Goal: Contribute content: Add original content to the website for others to see

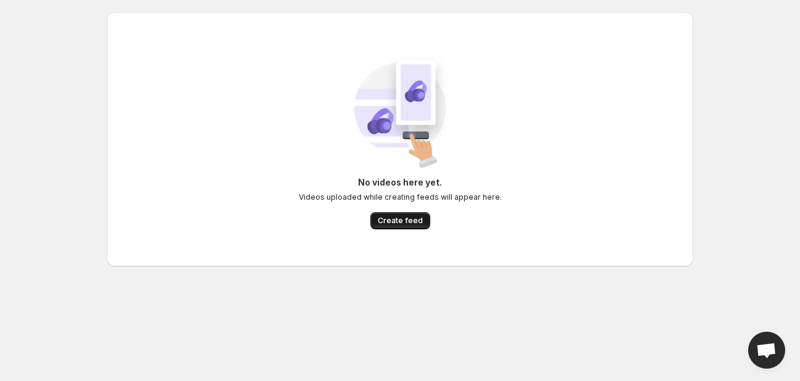
click at [399, 220] on span "Create feed" at bounding box center [400, 221] width 45 height 10
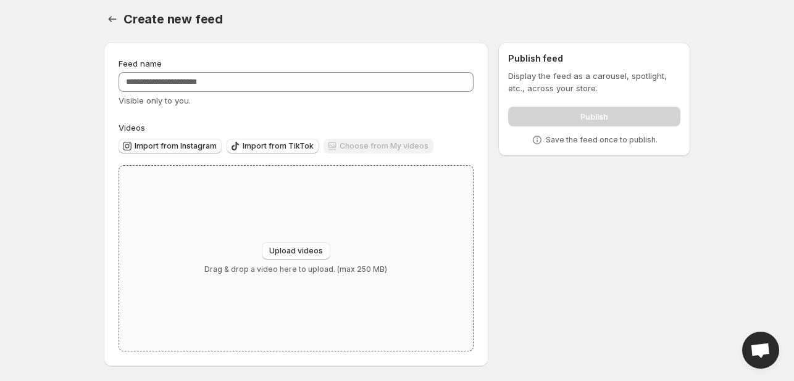
scroll to position [5, 0]
click at [295, 250] on span "Upload videos" at bounding box center [296, 251] width 54 height 10
type input "**********"
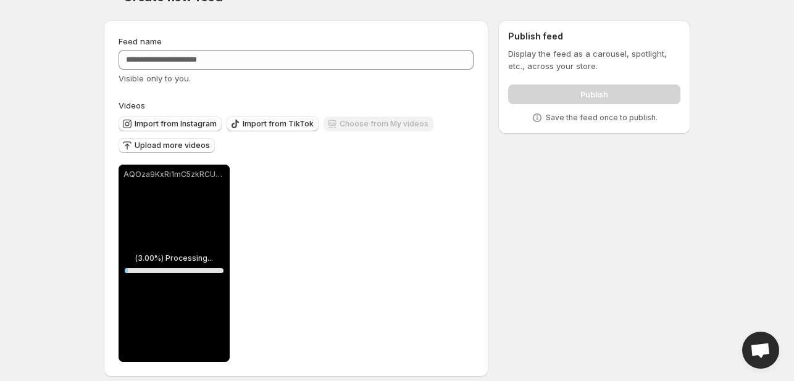
scroll to position [38, 0]
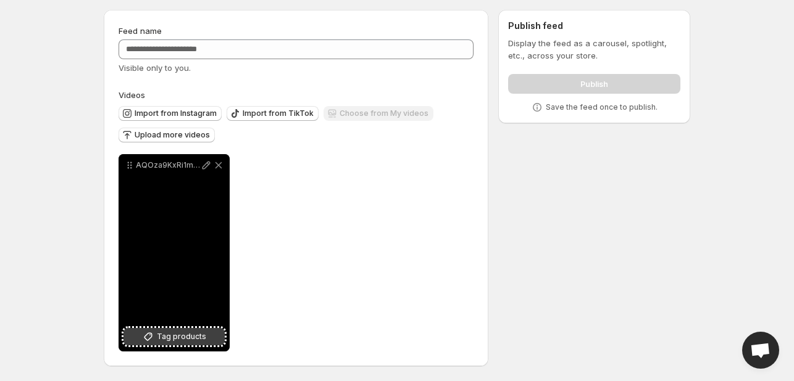
click at [202, 333] on span "Tag products" at bounding box center [181, 337] width 49 height 12
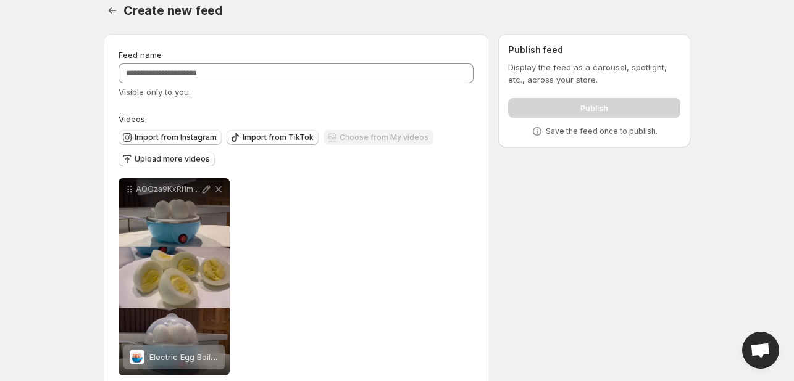
scroll to position [0, 0]
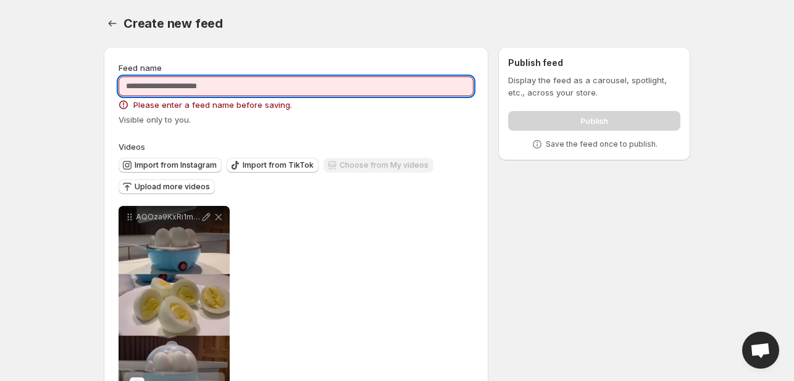
click at [204, 90] on input "Feed name" at bounding box center [295, 87] width 355 height 20
click at [196, 89] on input "Feed name" at bounding box center [295, 87] width 355 height 20
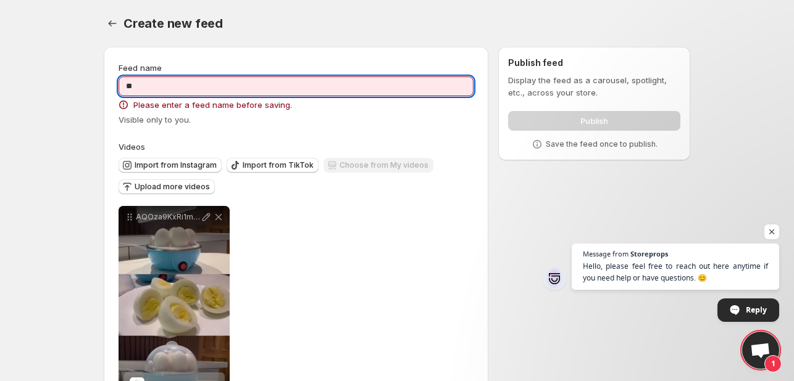
type input "*"
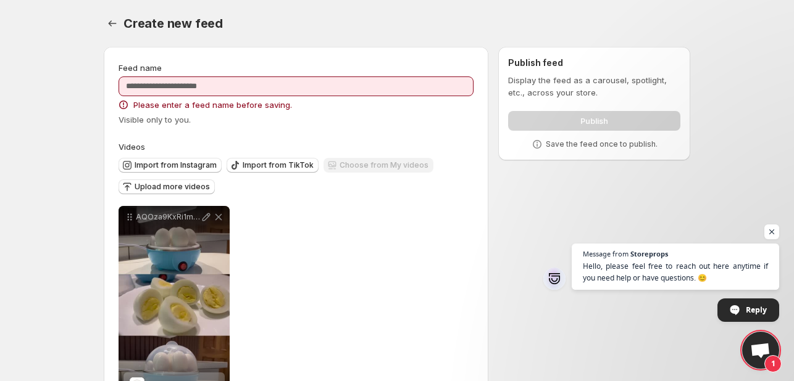
click at [764, 349] on span "Open chat" at bounding box center [760, 351] width 20 height 17
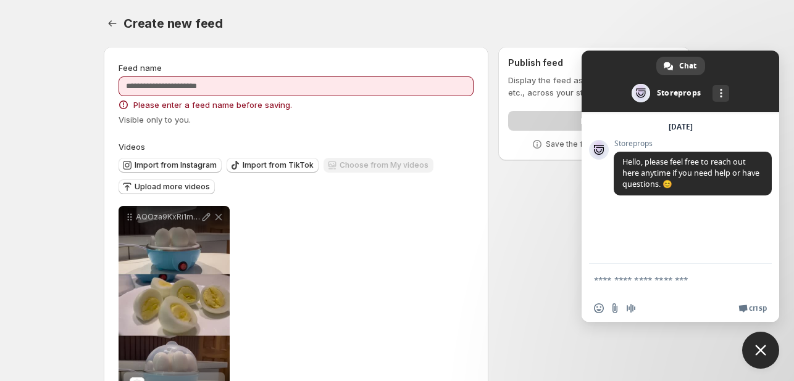
click at [542, 230] on div "**********" at bounding box center [392, 235] width 596 height 396
click at [763, 361] on span "Close chat" at bounding box center [760, 350] width 37 height 37
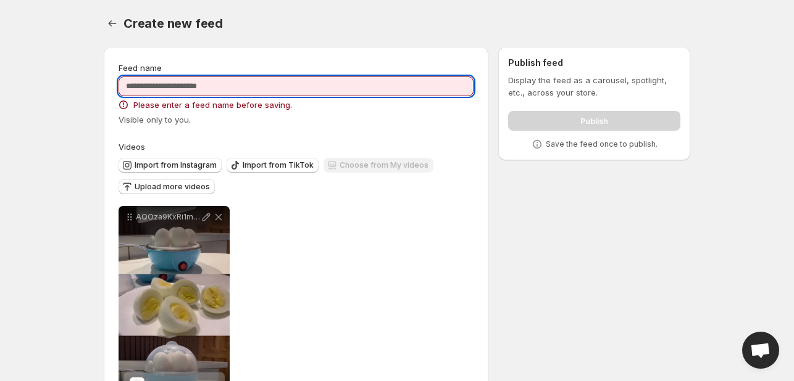
click at [230, 89] on input "Feed name" at bounding box center [295, 87] width 355 height 20
type input "*"
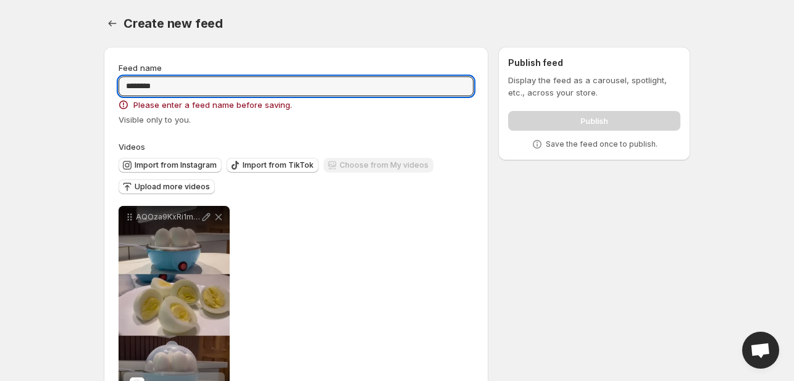
type input "********"
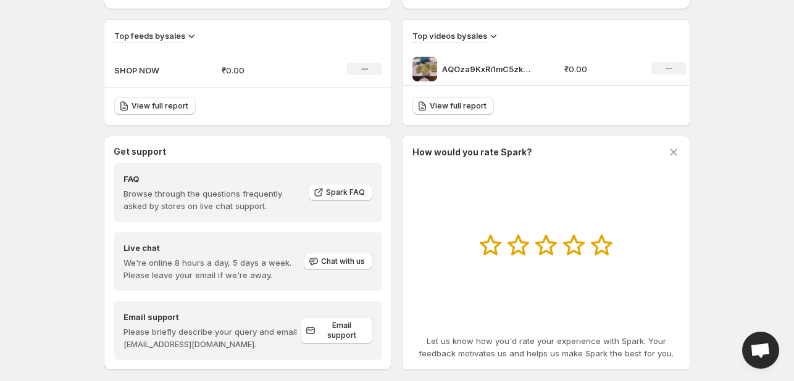
scroll to position [435, 0]
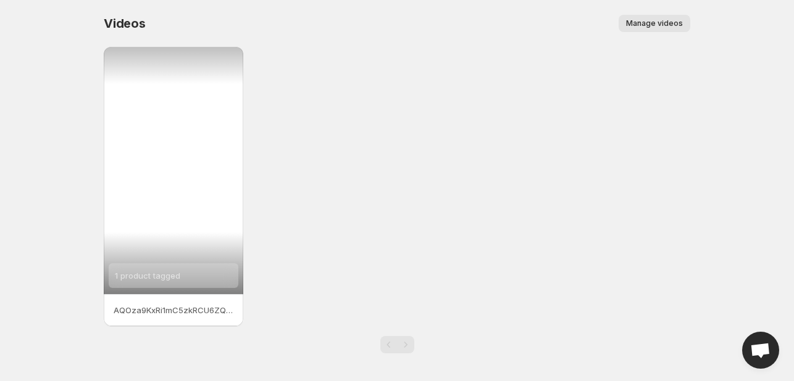
click at [191, 196] on div "1 product tagged" at bounding box center [173, 170] width 139 height 247
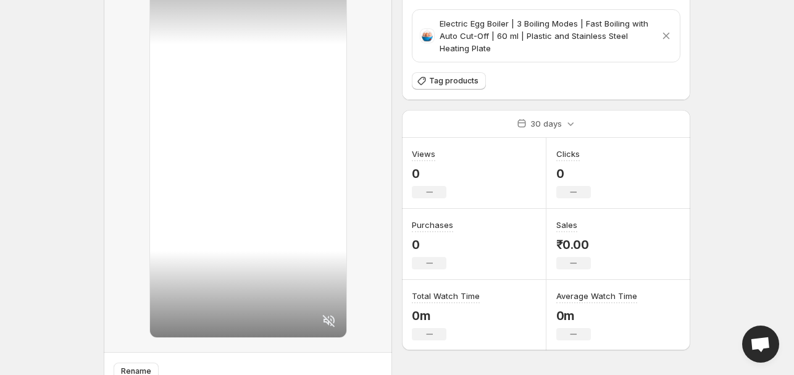
scroll to position [123, 0]
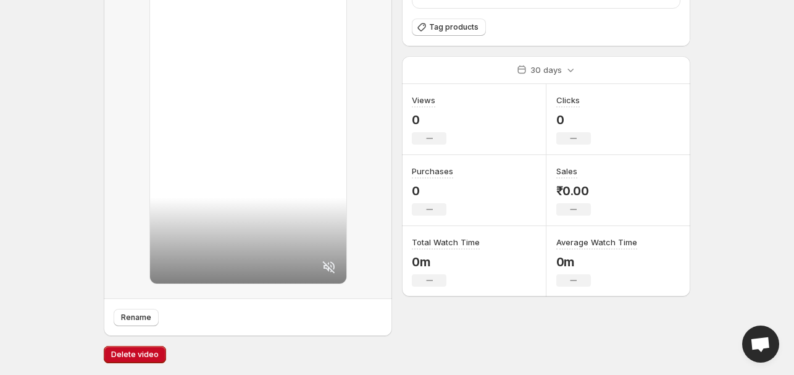
click at [331, 262] on icon at bounding box center [328, 266] width 12 height 12
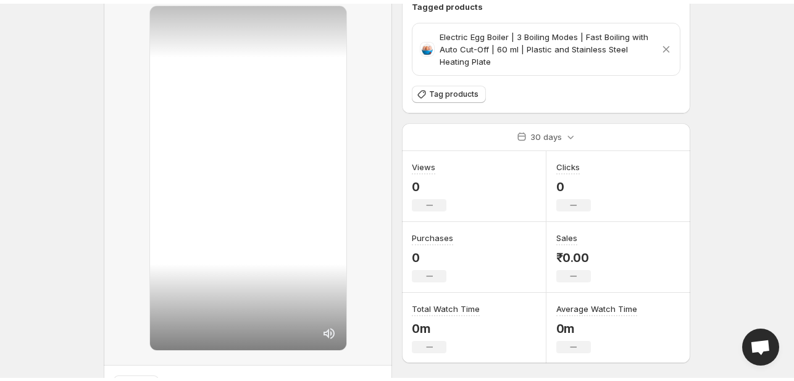
scroll to position [0, 0]
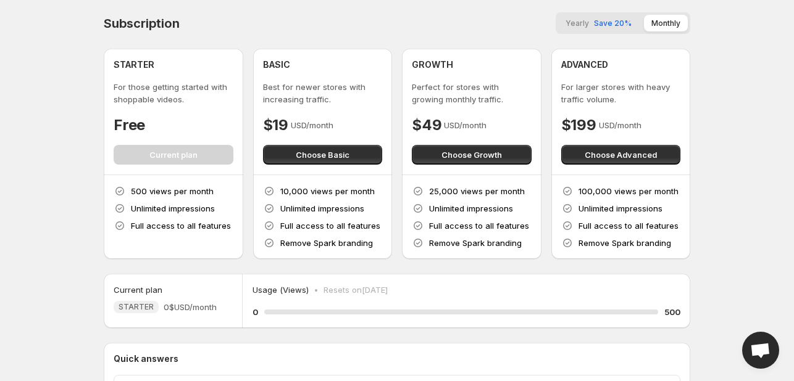
scroll to position [65, 0]
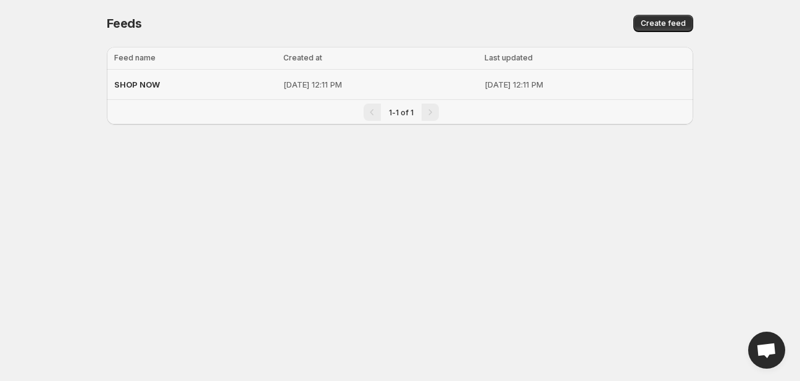
click at [202, 86] on div "SHOP NOW" at bounding box center [195, 84] width 162 height 22
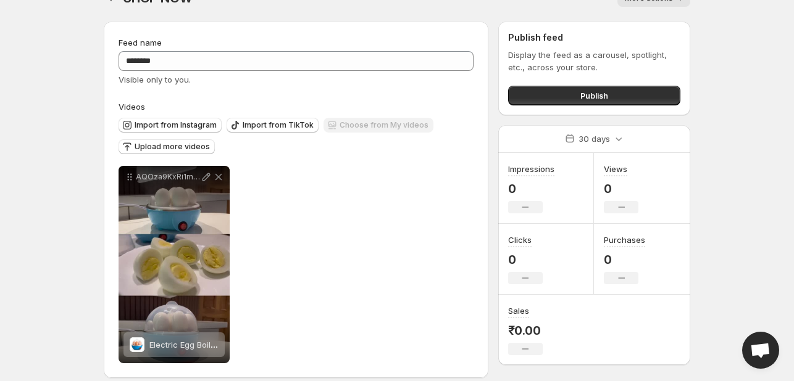
scroll to position [38, 0]
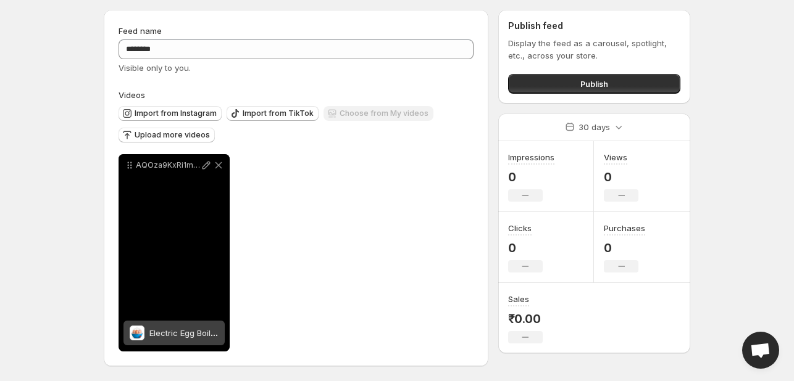
click at [172, 331] on span "Electric Egg Boiler | 3 Boiling Modes | Fast Boiling with Auto Cut-Off | 60 ml …" at bounding box center [375, 333] width 453 height 10
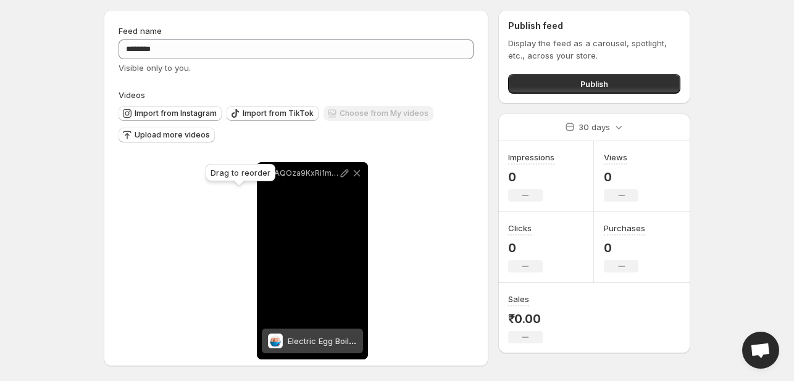
drag, startPoint x: 131, startPoint y: 168, endPoint x: 273, endPoint y: 173, distance: 142.0
click at [273, 173] on body "**********" at bounding box center [397, 153] width 794 height 381
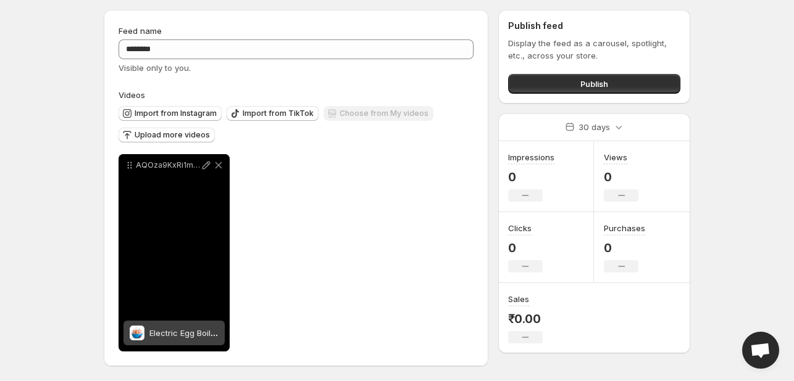
click at [188, 179] on div "AQOza9KxRi1mC5zkRCU6ZQAgh5QhKpUOwHo9iP_655KwascDx8NaRYTNaE4Mo80csFm2wlwI_cpXMAy…" at bounding box center [173, 252] width 111 height 197
click at [185, 196] on div "AQOza9KxRi1mC5zkRCU6ZQAgh5QhKpUOwHo9iP_655KwascDx8NaRYTNaE4Mo80csFm2wlwI_cpXMAy…" at bounding box center [173, 252] width 111 height 197
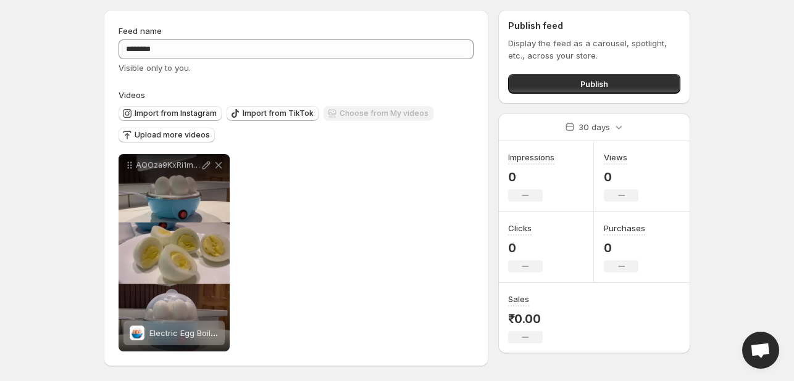
click at [360, 201] on div "**********" at bounding box center [295, 252] width 355 height 197
click at [575, 87] on button "Publish" at bounding box center [594, 84] width 172 height 20
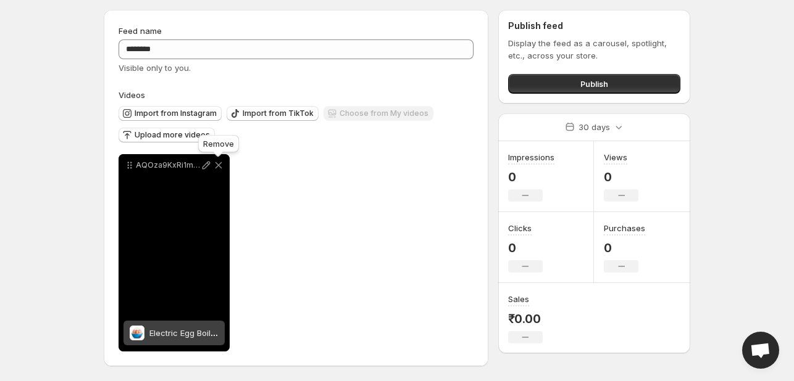
click at [219, 162] on icon at bounding box center [218, 165] width 12 height 12
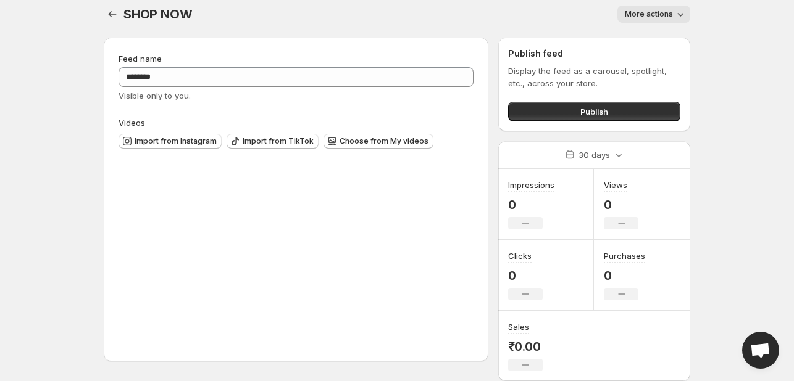
scroll to position [8, 0]
